Goal: Complete application form

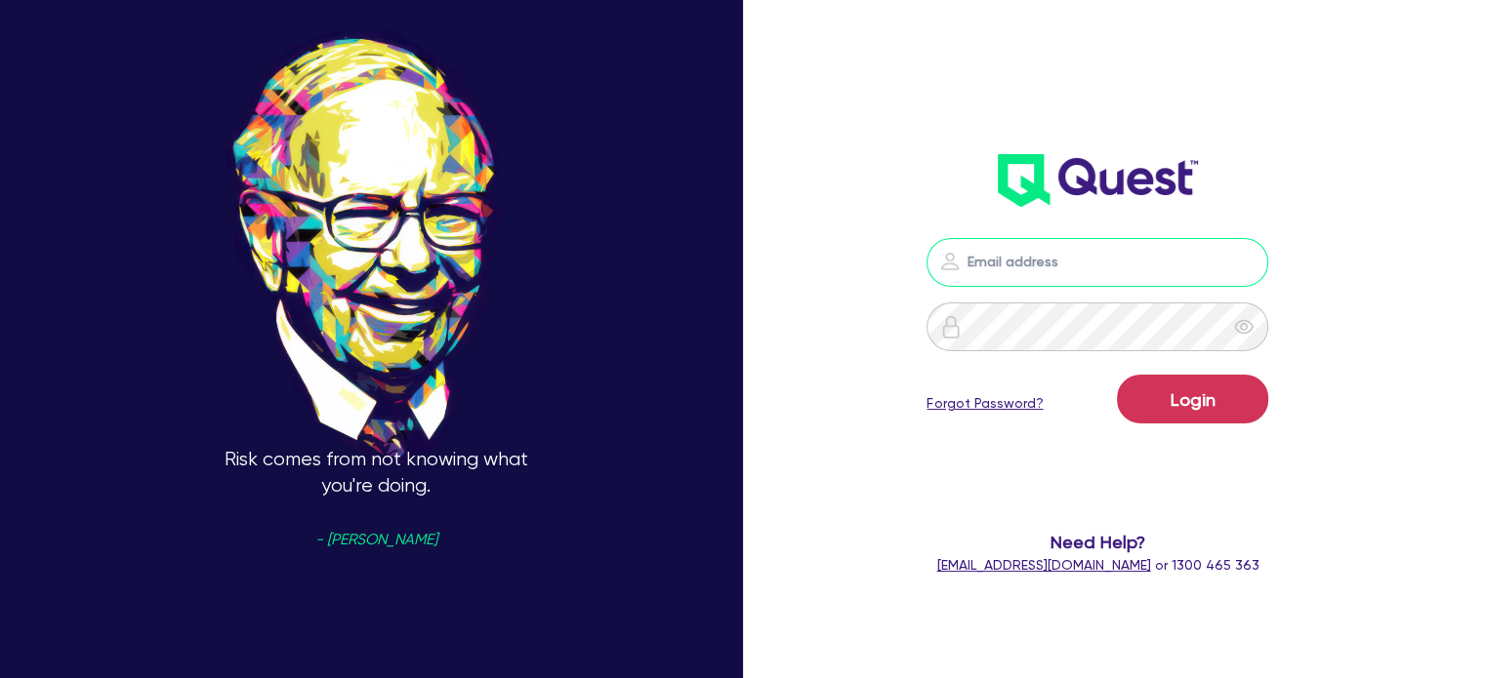
click at [1057, 272] on input "email" at bounding box center [1097, 262] width 342 height 49
type input "[PERSON_NAME][EMAIL_ADDRESS][DOMAIN_NAME]"
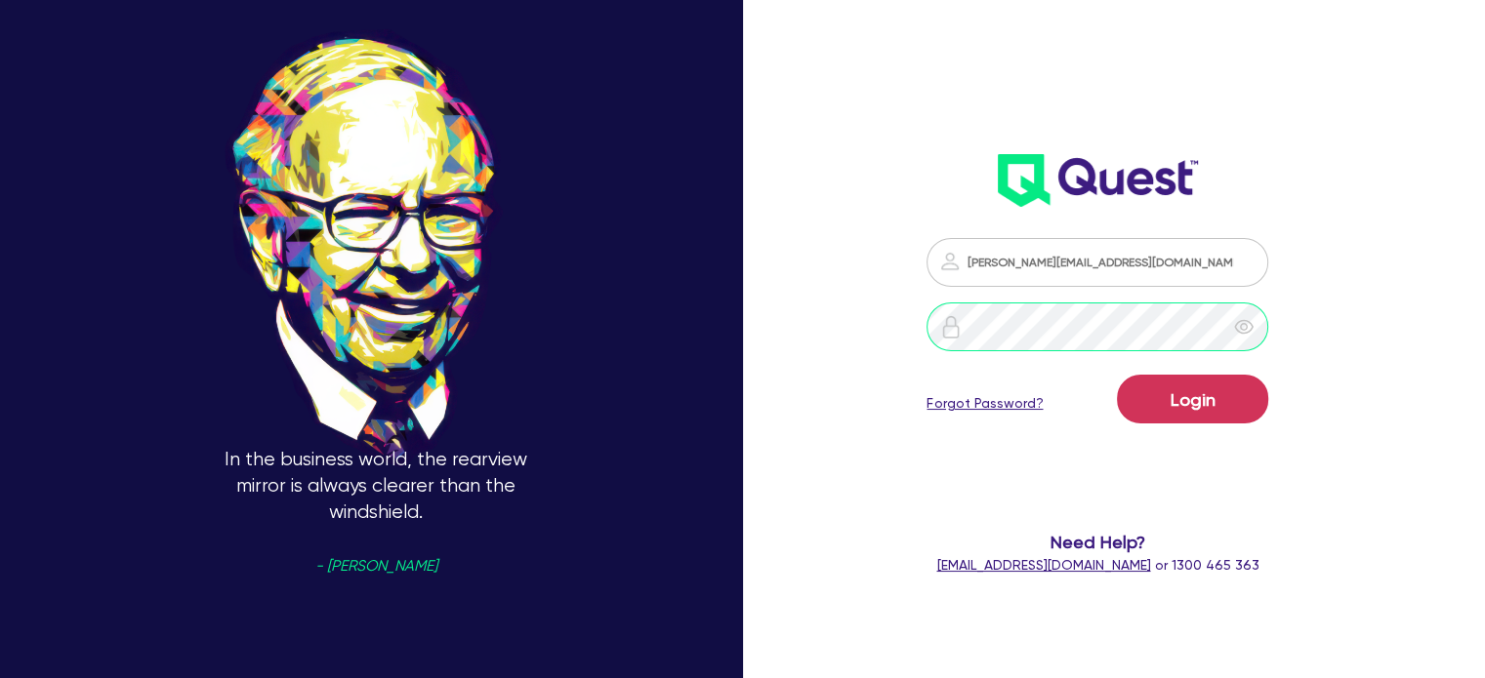
click at [1117, 375] on button "Login" at bounding box center [1192, 399] width 151 height 49
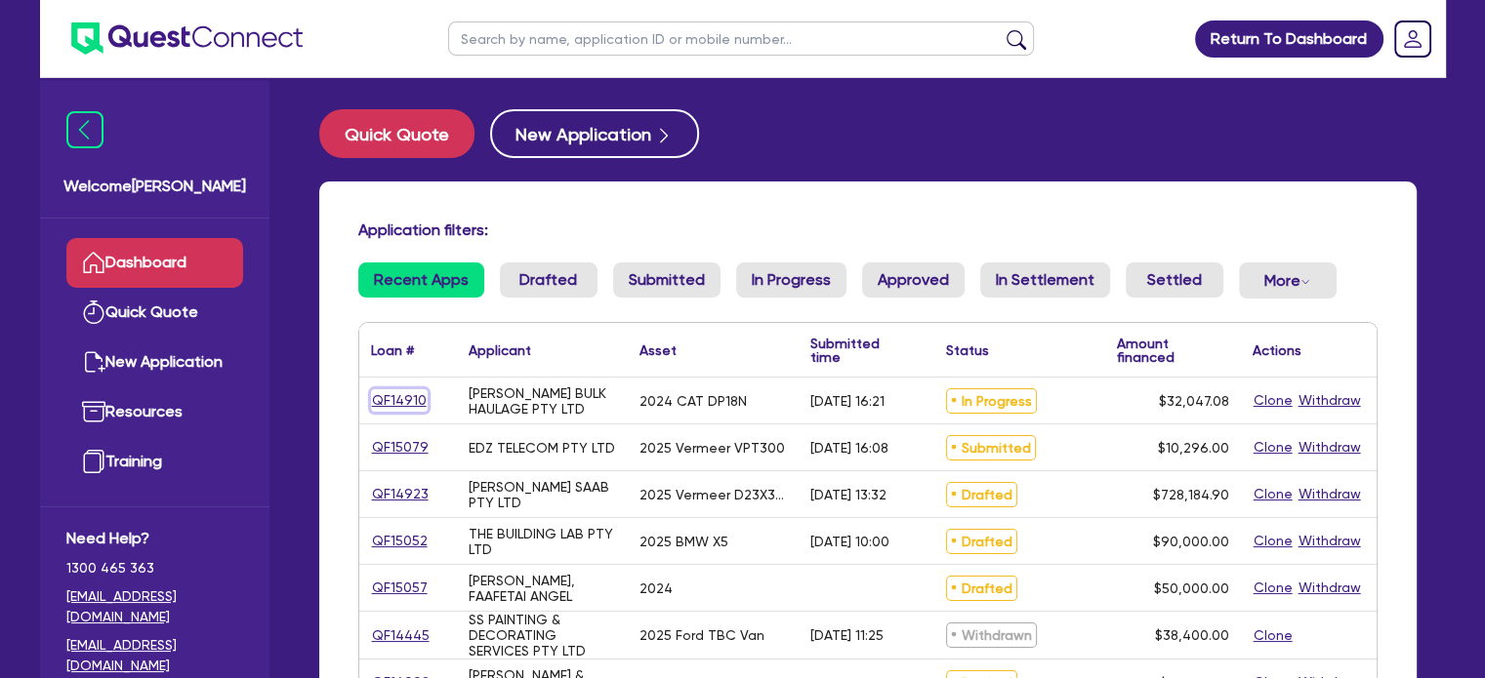
click at [411, 397] on link "QF14910" at bounding box center [399, 400] width 57 height 22
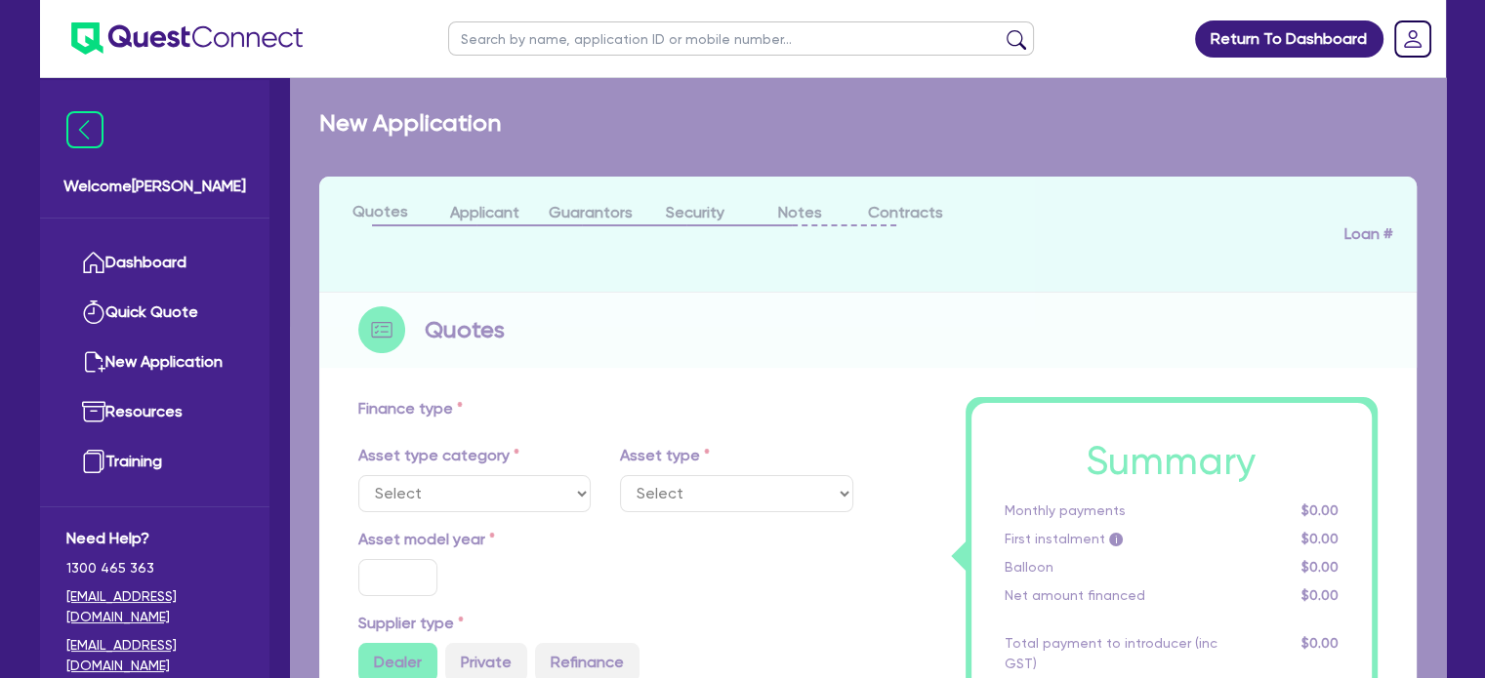
select select "PRIMARY_ASSETS"
type input "2024"
type input "32,047.08"
type input "8"
type input "2,563.77"
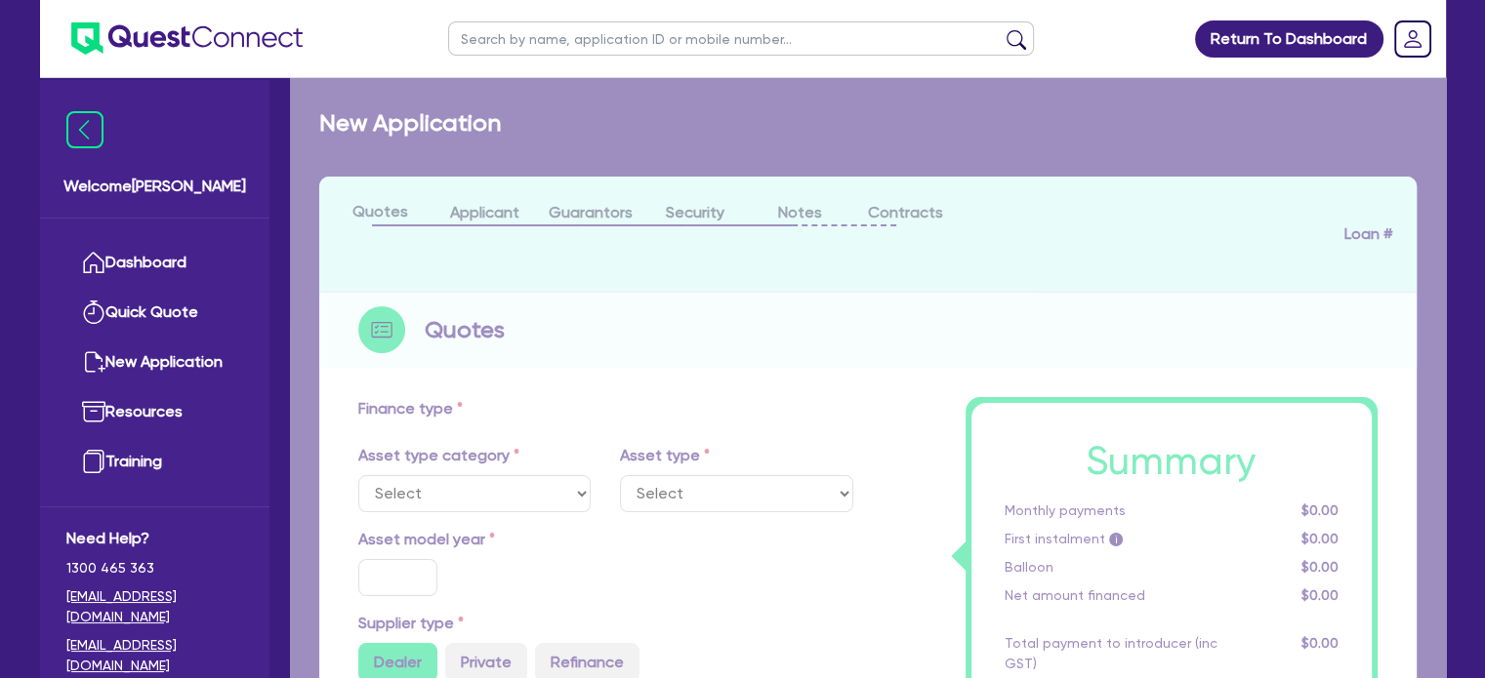
type input "17.95"
type input "900"
select select "FORKLIFTS_AND_WAREHOUSING_EQUIPMENT"
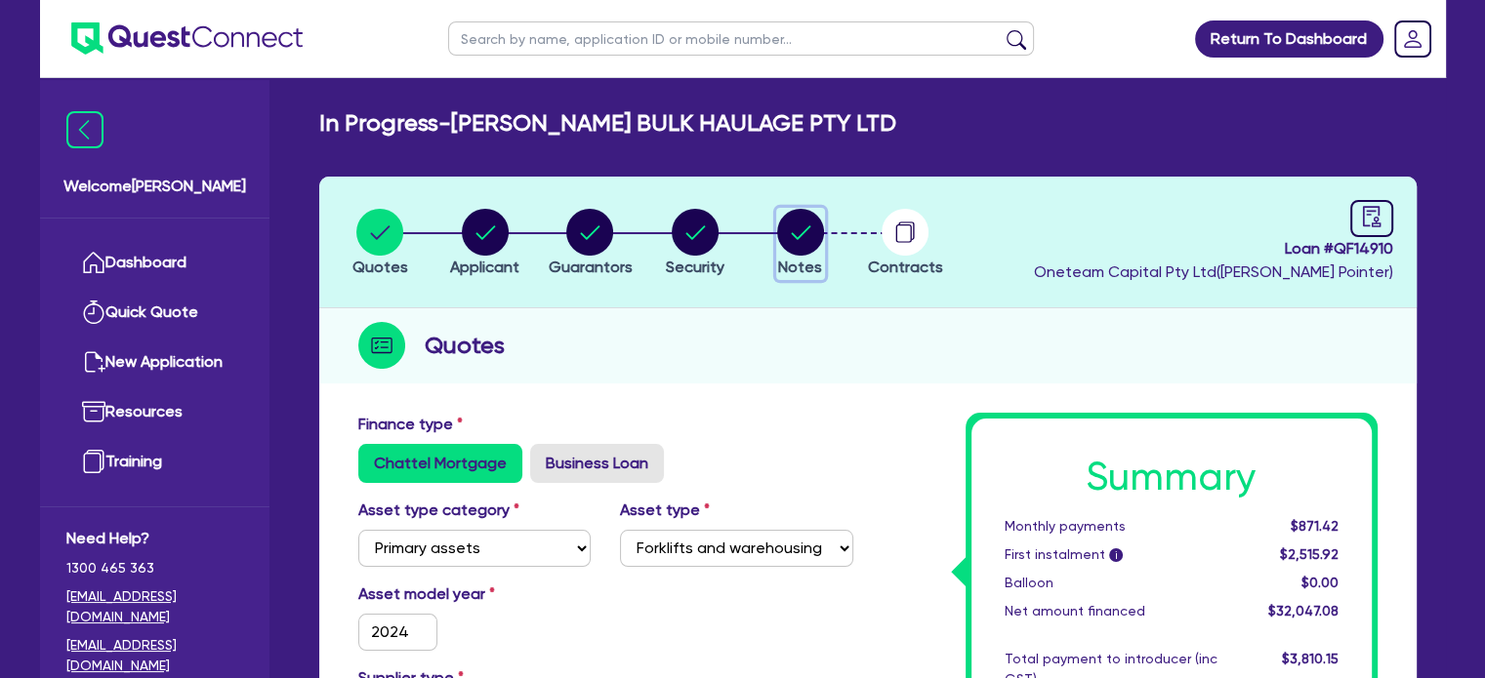
click at [802, 238] on circle "button" at bounding box center [800, 232] width 47 height 47
select select "Quest Finance - Own Book"
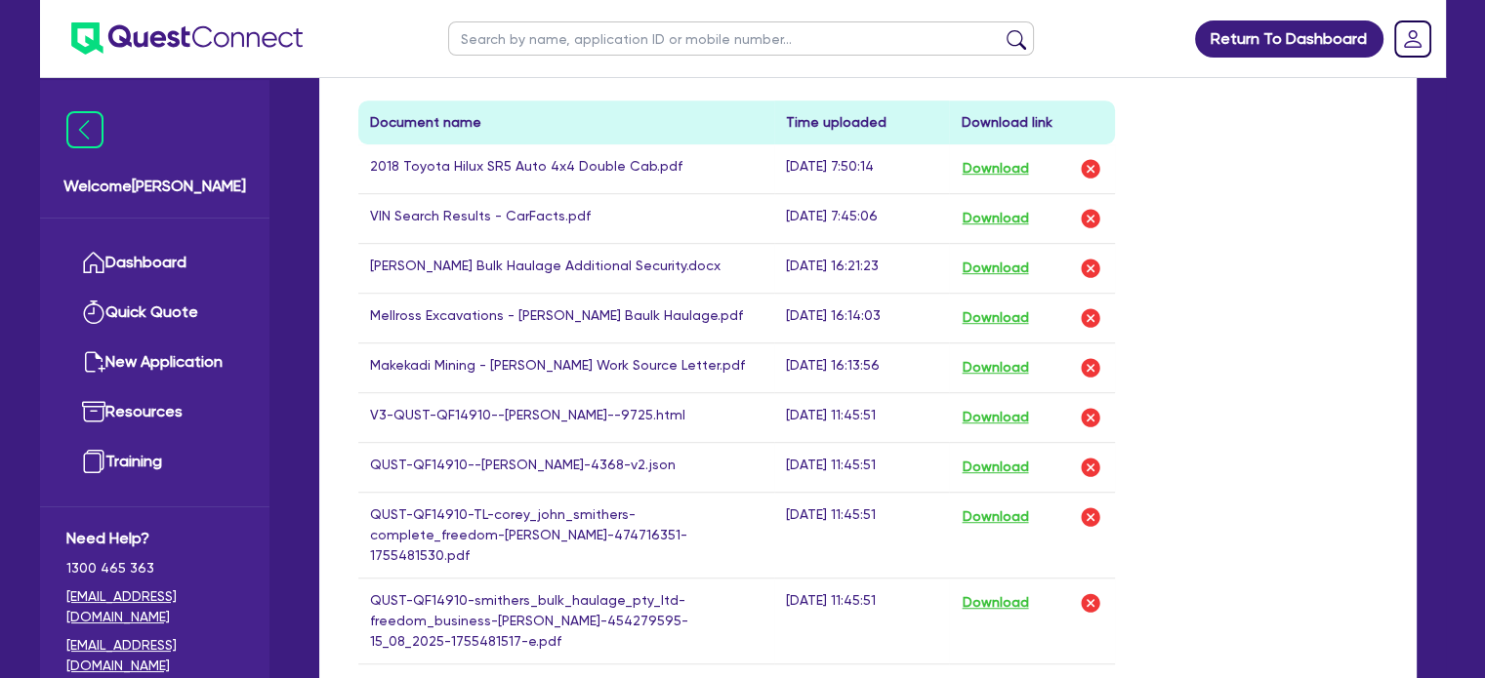
scroll to position [1164, 0]
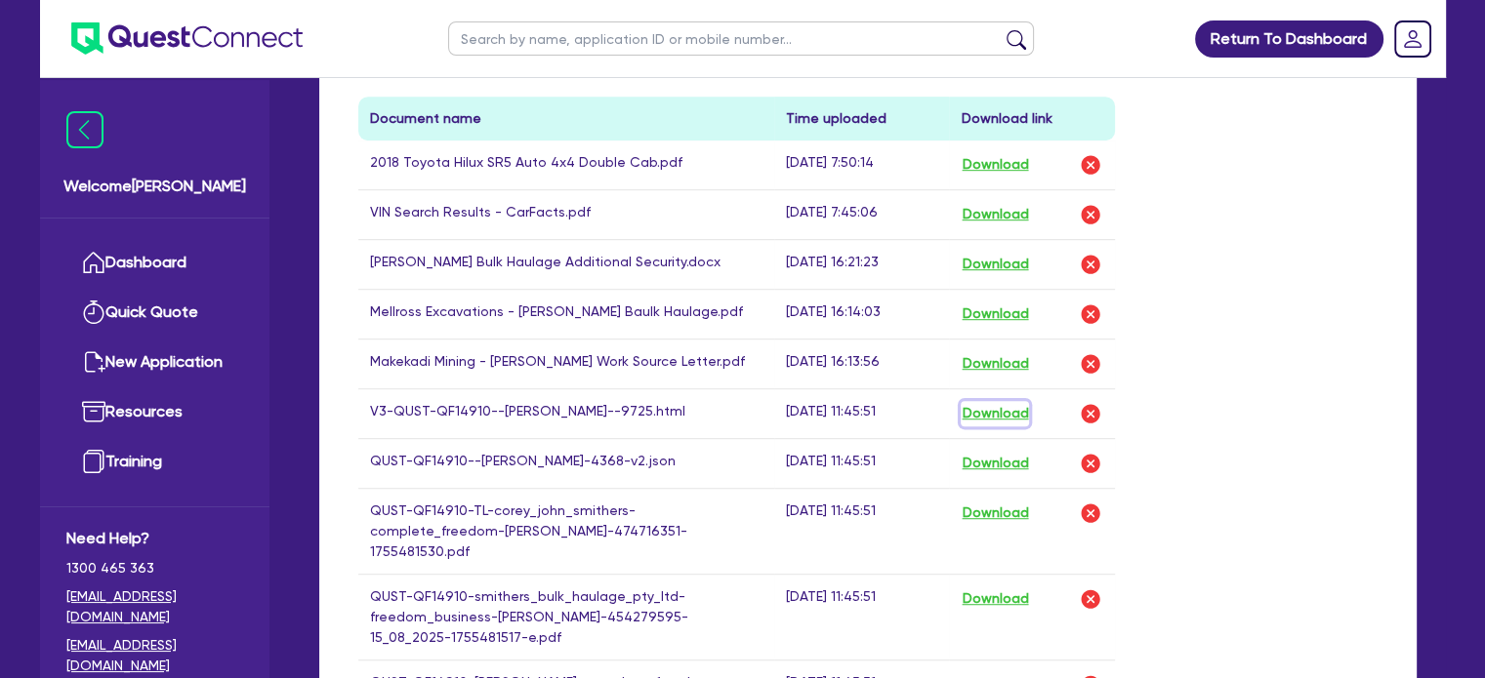
click at [1000, 411] on button "Download" at bounding box center [995, 413] width 68 height 25
click at [986, 206] on button "Download" at bounding box center [995, 214] width 68 height 25
